Goal: Task Accomplishment & Management: Use online tool/utility

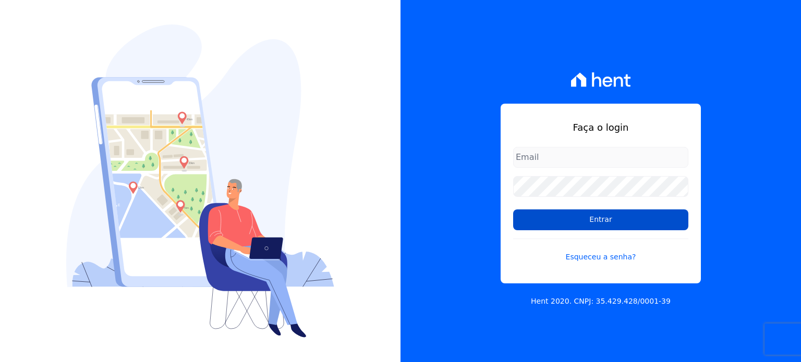
type input "[EMAIL_ADDRESS][DOMAIN_NAME]"
click at [528, 223] on input "Entrar" at bounding box center [600, 220] width 175 height 21
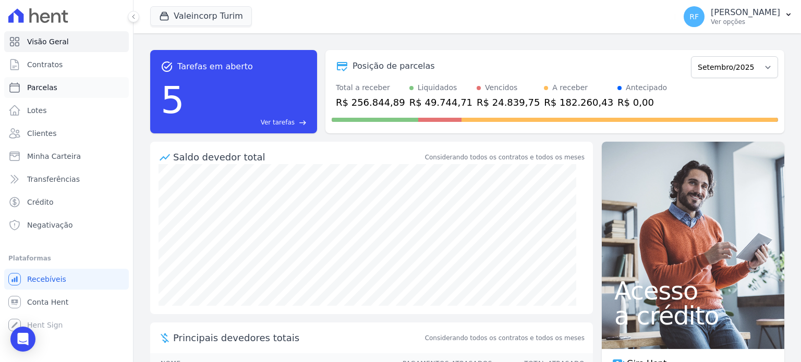
click at [46, 88] on span "Parcelas" at bounding box center [42, 87] width 30 height 10
select select
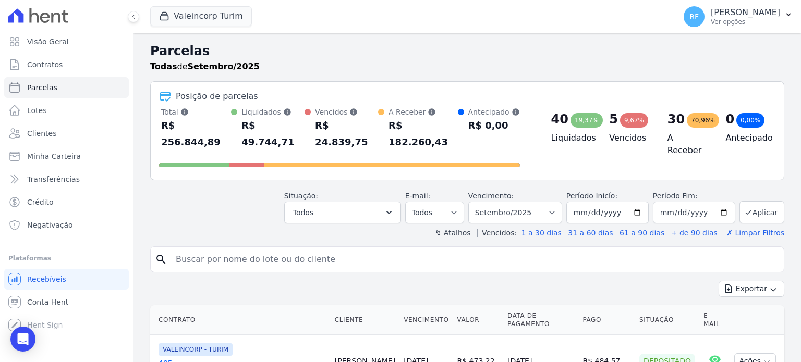
click at [281, 249] on input "search" at bounding box center [475, 259] width 610 height 21
type input "lizia"
select select
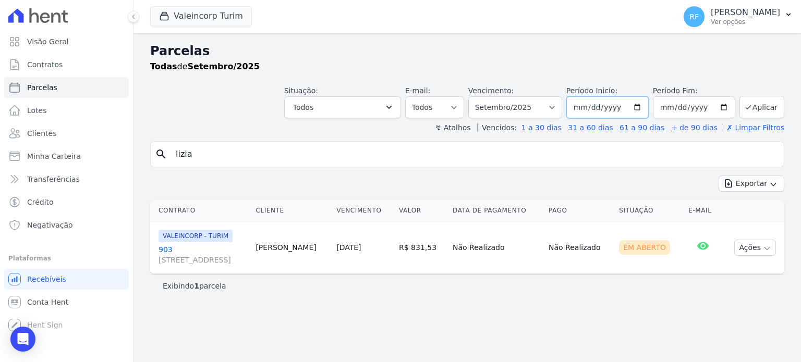
click at [600, 111] on input "2025-09-01" at bounding box center [607, 107] width 82 height 22
type input "2025-08-01"
click at [763, 107] on button "Aplicar" at bounding box center [762, 107] width 45 height 22
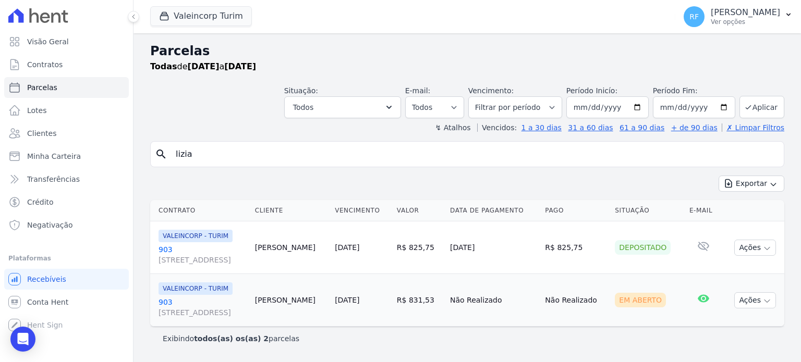
select select
